Goal: Task Accomplishment & Management: Manage account settings

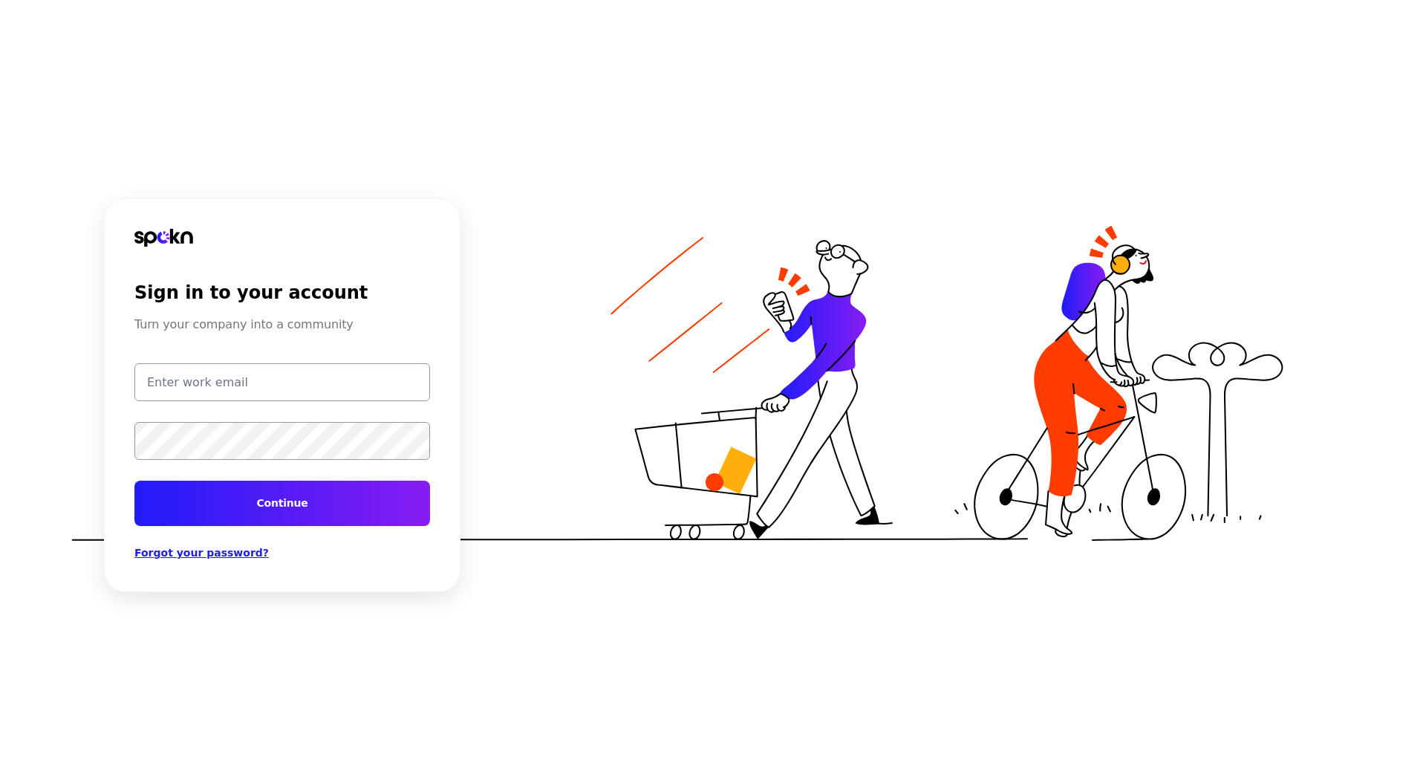
click at [276, 382] on input "email" at bounding box center [282, 382] width 296 height 38
click at [429, 404] on form "Continue" at bounding box center [282, 444] width 296 height 163
click at [402, 299] on div "Sign in to your account Turn your company into a community" at bounding box center [282, 307] width 296 height 51
click at [305, 294] on h2 "Sign in to your account" at bounding box center [250, 293] width 233 height 22
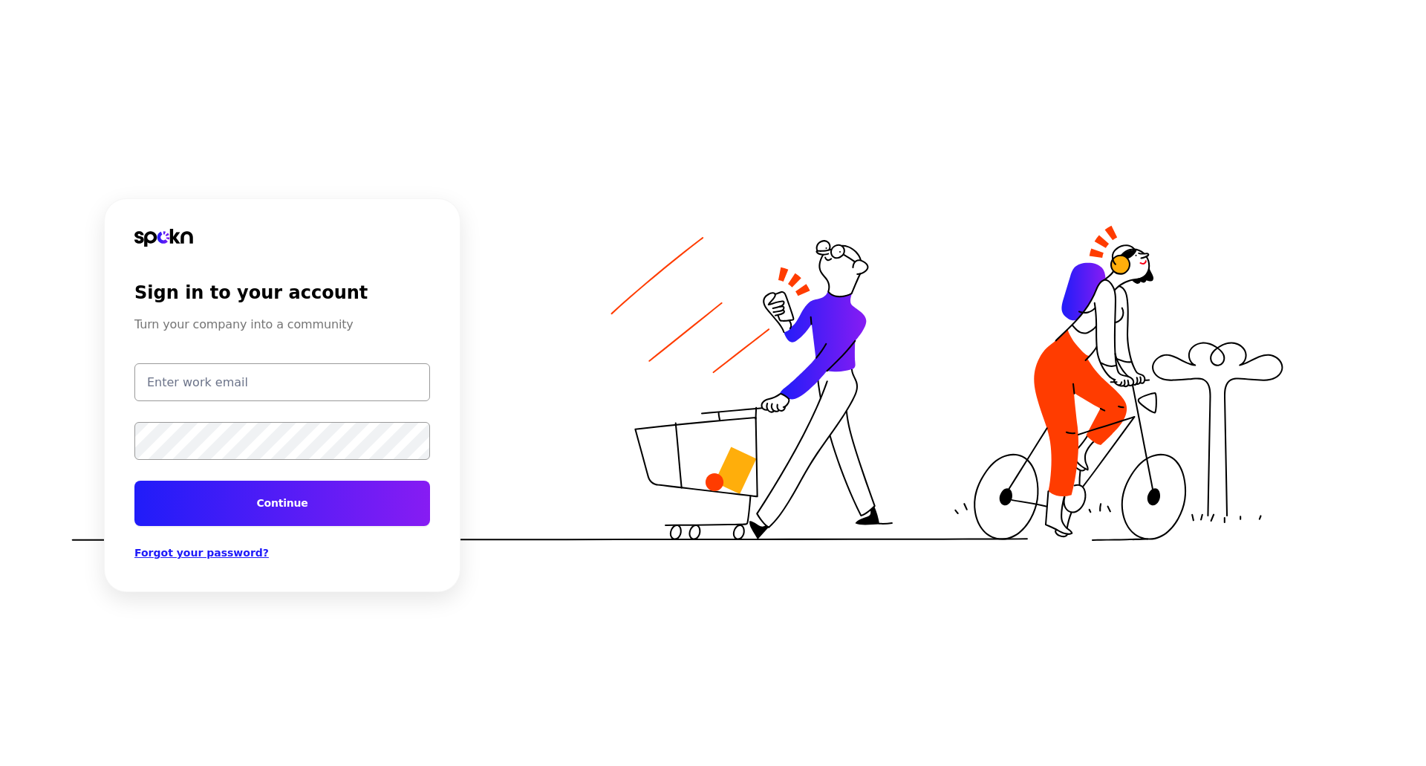
click at [322, 326] on p "Turn your company into a community" at bounding box center [243, 325] width 219 height 18
